Goal: Task Accomplishment & Management: Manage account settings

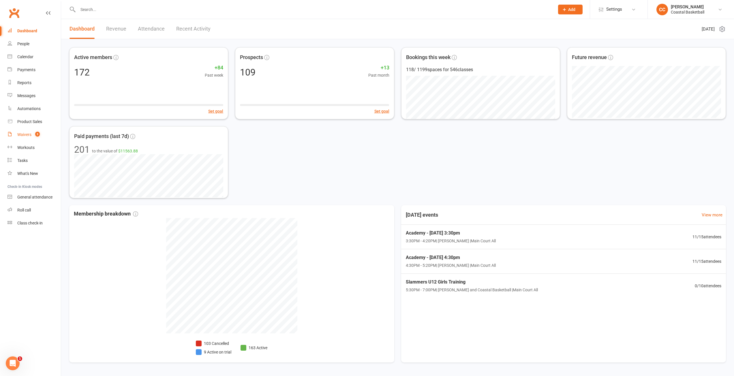
click at [24, 134] on div "Waivers" at bounding box center [24, 134] width 14 height 5
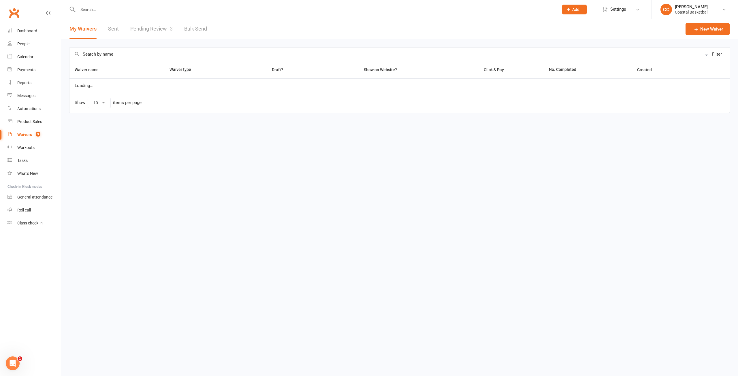
select select "25"
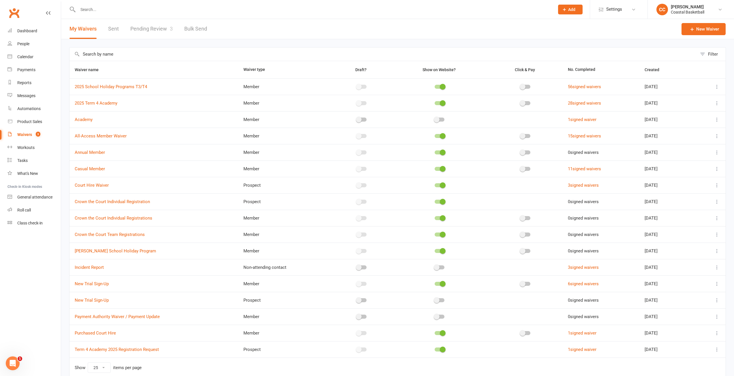
click at [146, 29] on link "Pending Review 3" at bounding box center [151, 29] width 42 height 20
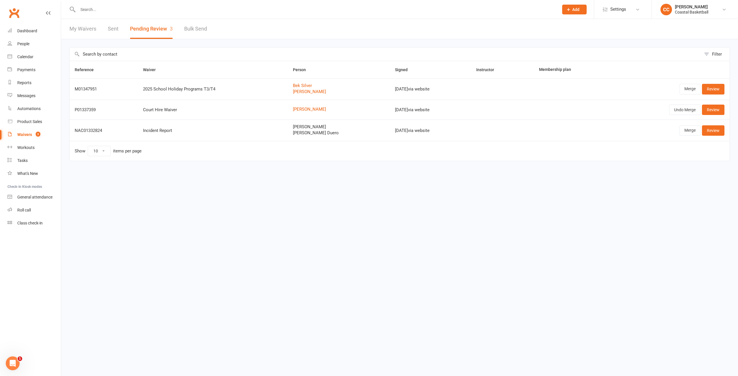
click at [27, 136] on div "Waivers" at bounding box center [24, 134] width 15 height 5
select select "25"
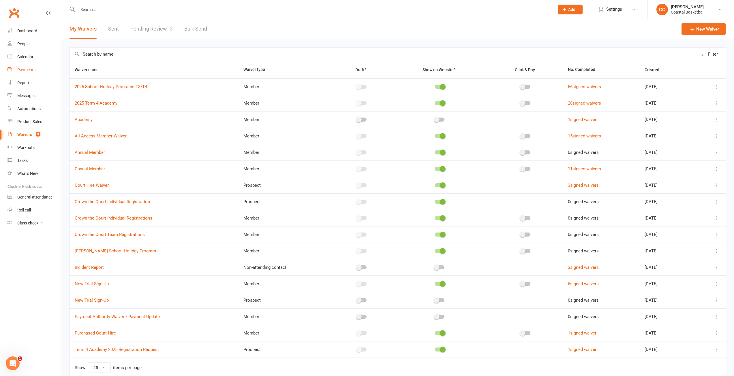
click at [33, 72] on div "Payments" at bounding box center [26, 69] width 18 height 5
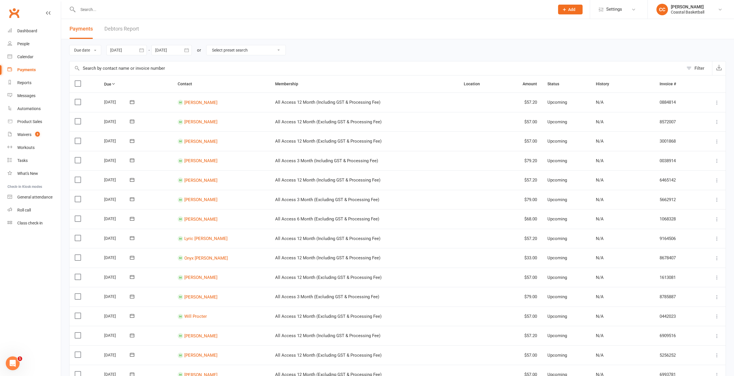
click at [120, 26] on link "Debtors Report" at bounding box center [121, 29] width 35 height 20
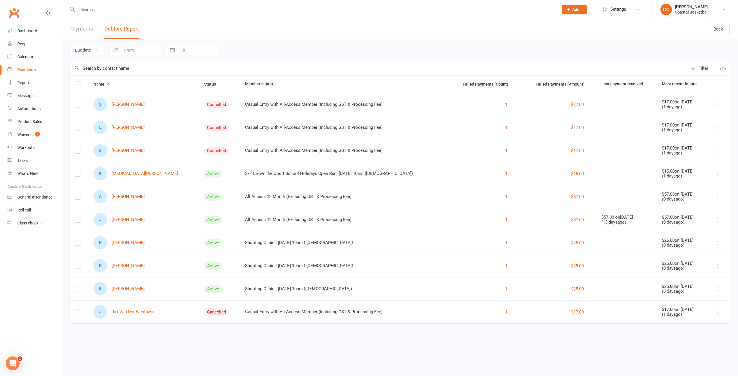
click at [128, 197] on link "A [PERSON_NAME]" at bounding box center [118, 197] width 51 height 14
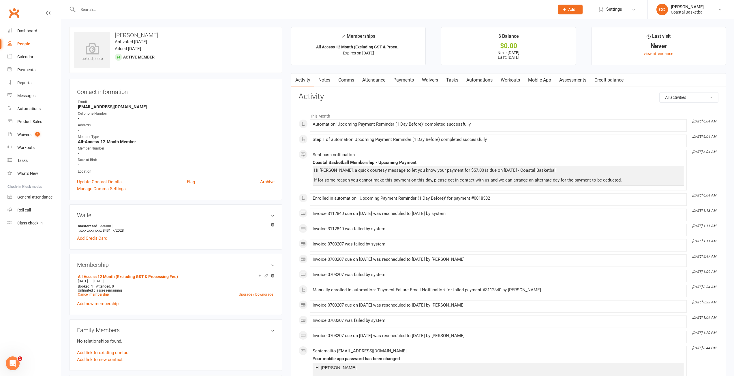
click at [402, 80] on link "Payments" at bounding box center [403, 79] width 29 height 13
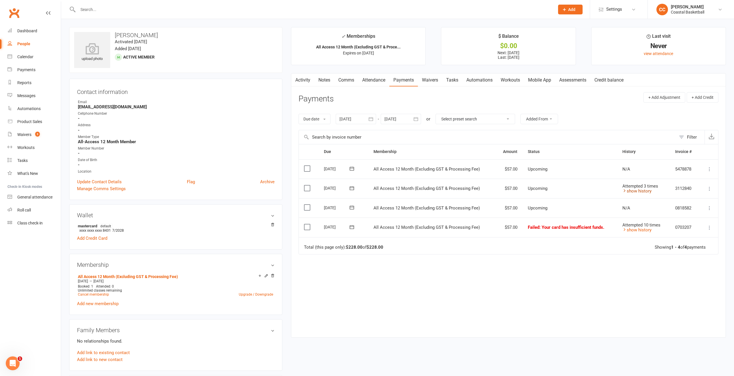
click at [638, 192] on link "show history" at bounding box center [636, 190] width 29 height 5
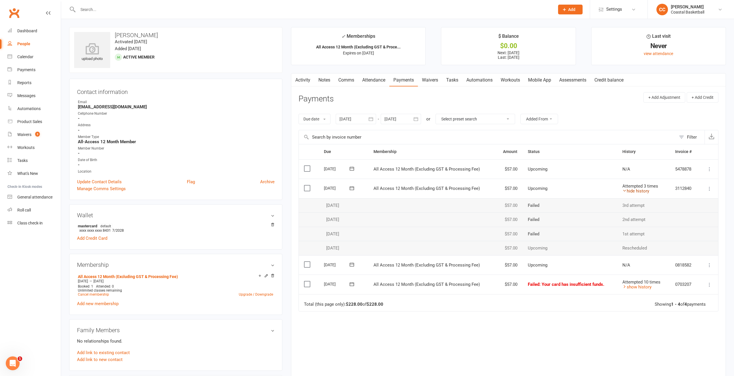
click at [638, 192] on link "hide history" at bounding box center [635, 190] width 27 height 5
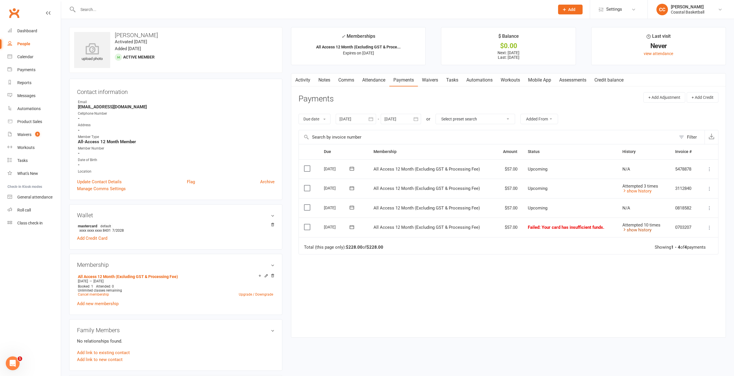
click at [638, 230] on link "show history" at bounding box center [636, 229] width 29 height 5
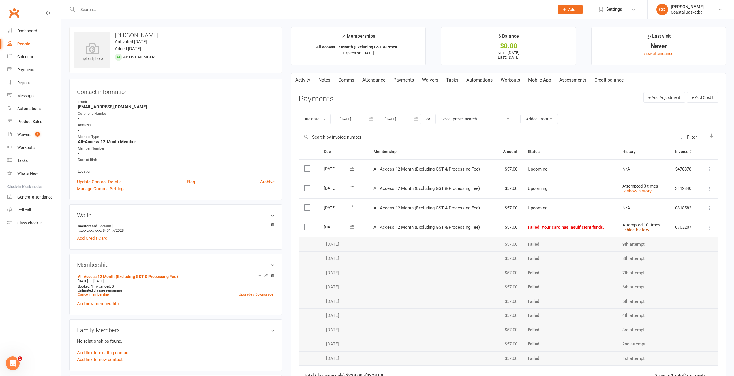
click at [638, 230] on link "hide history" at bounding box center [635, 229] width 27 height 5
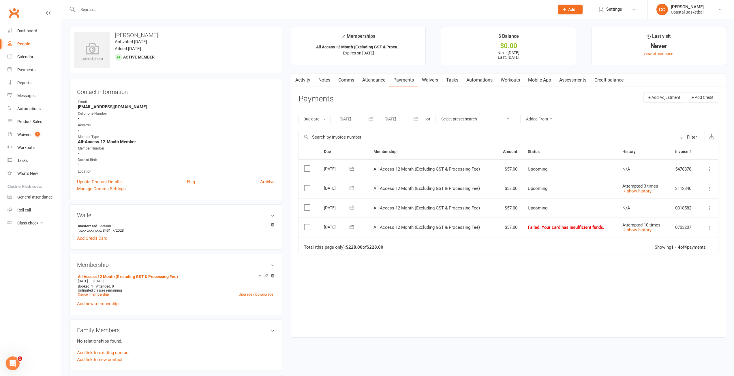
click at [353, 229] on icon at bounding box center [352, 227] width 6 height 6
click at [399, 271] on span "11" at bounding box center [397, 272] width 5 height 5
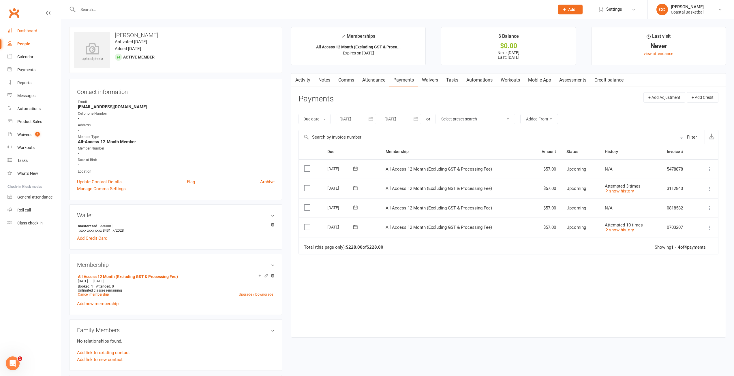
click at [24, 33] on div "Dashboard" at bounding box center [27, 31] width 20 height 5
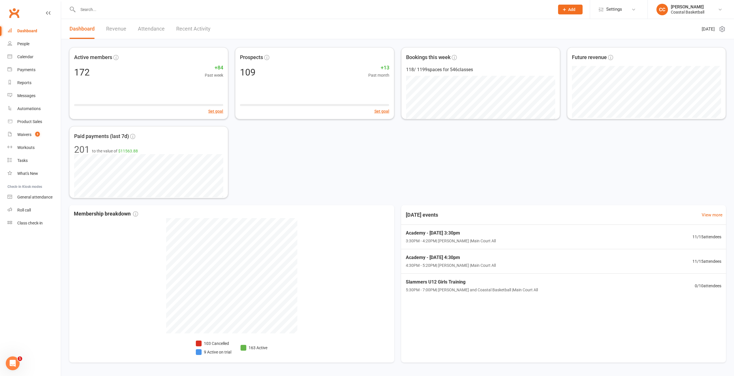
click at [125, 25] on link "Revenue" at bounding box center [116, 29] width 20 height 20
